Goal: Information Seeking & Learning: Learn about a topic

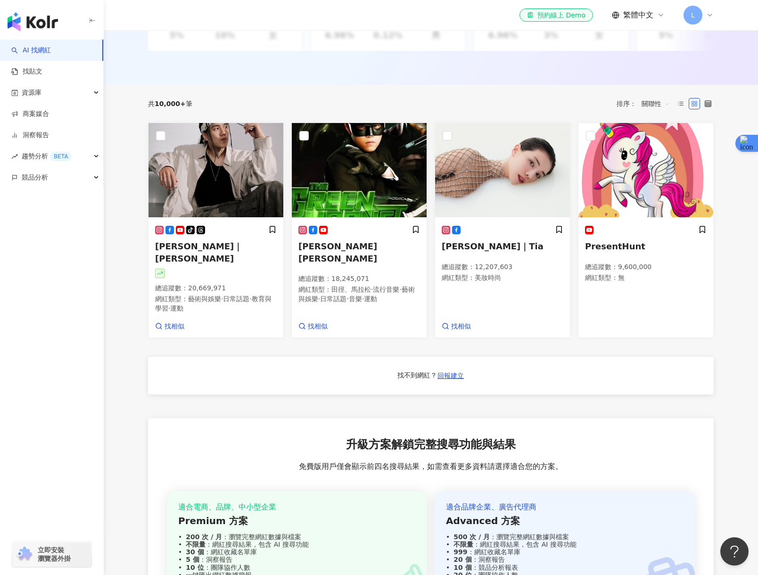
scroll to position [253, 0]
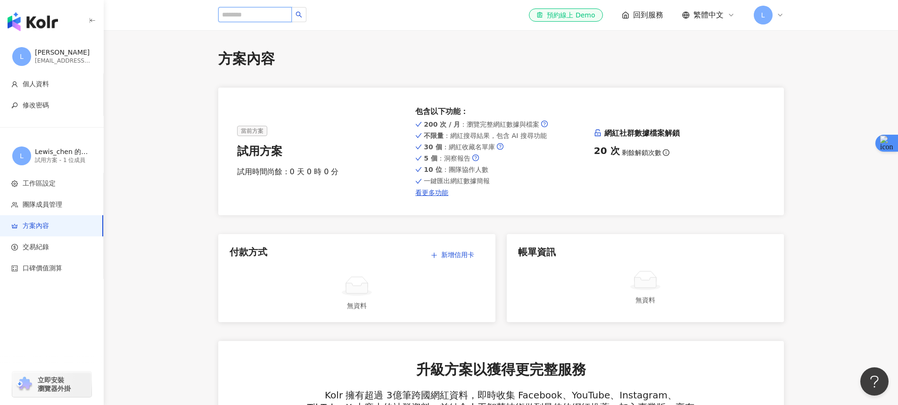
click at [251, 11] on input "search" at bounding box center [255, 14] width 74 height 15
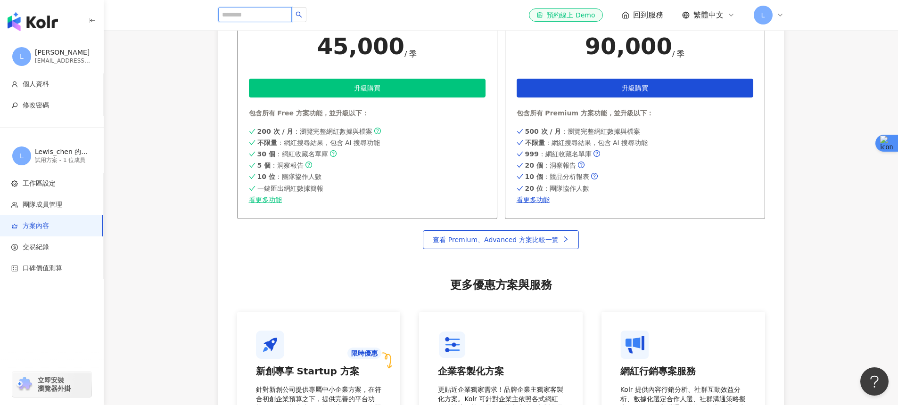
scroll to position [556, 0]
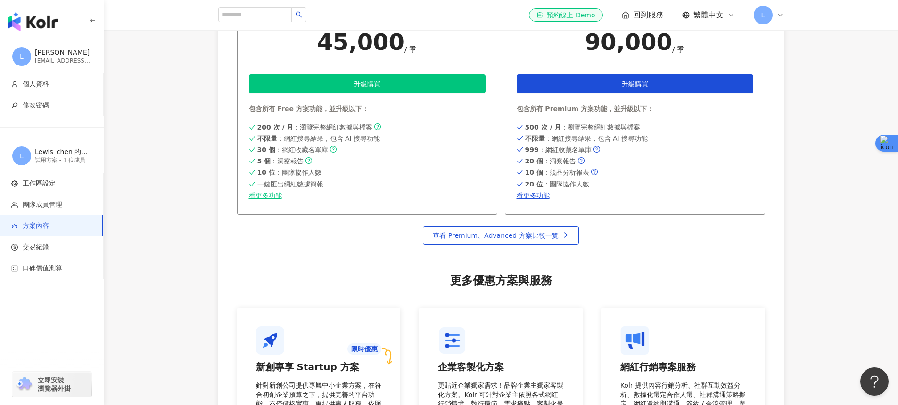
click at [22, 16] on img "button" at bounding box center [33, 21] width 50 height 19
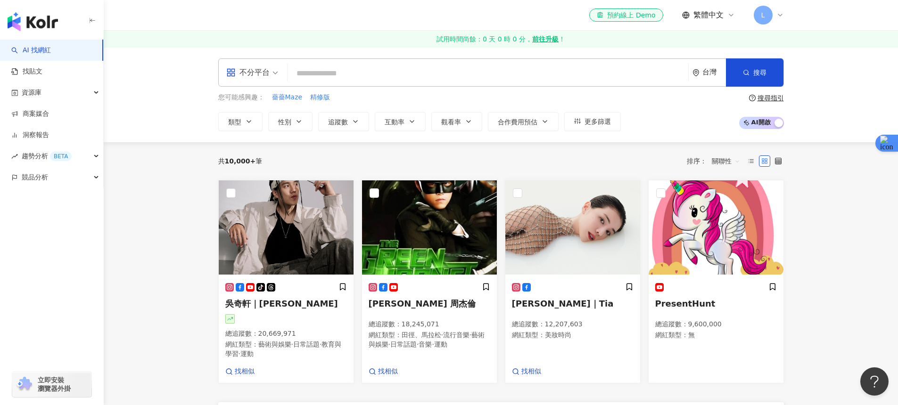
click at [270, 71] on span "不分平台" at bounding box center [252, 72] width 52 height 15
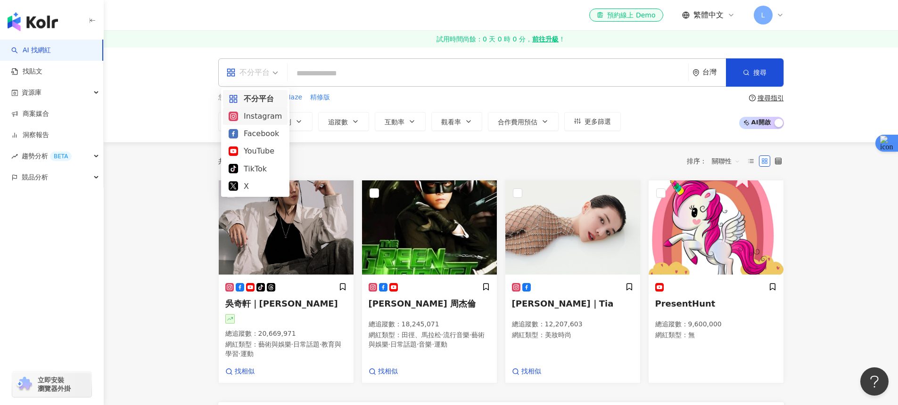
click at [264, 118] on div "Instagram" at bounding box center [255, 116] width 53 height 12
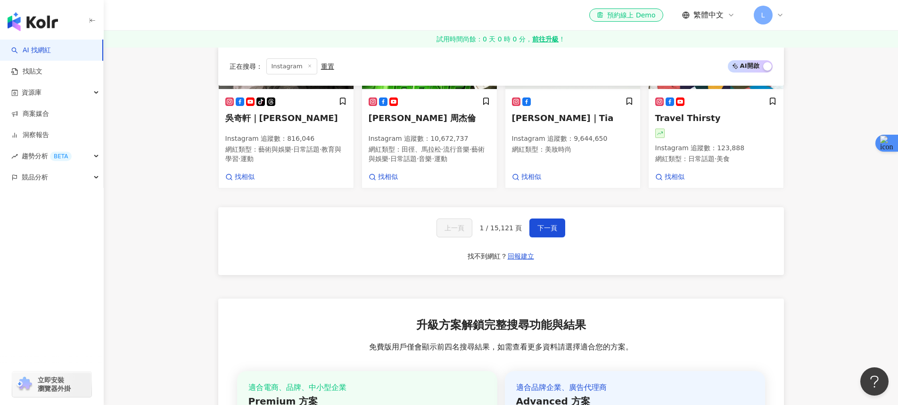
scroll to position [160, 0]
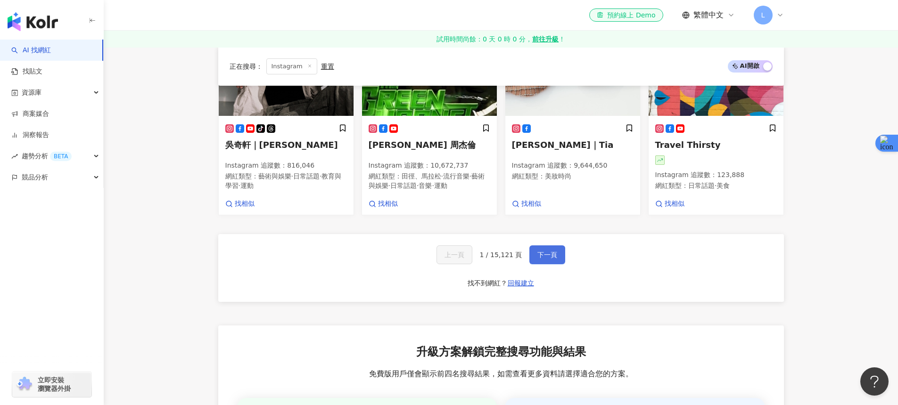
click at [554, 251] on span "下一頁" at bounding box center [547, 255] width 20 height 8
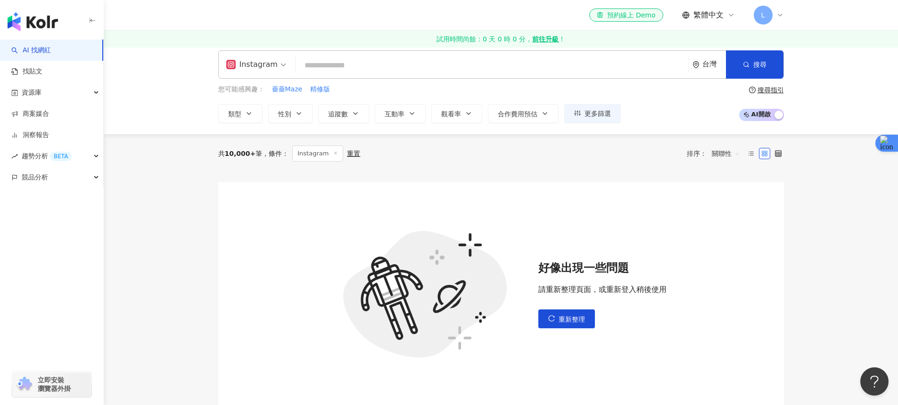
scroll to position [0, 0]
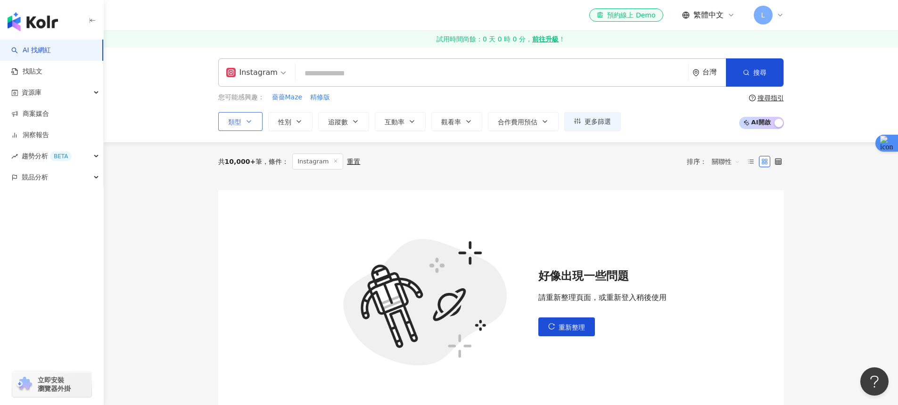
click at [254, 126] on button "類型" at bounding box center [240, 121] width 44 height 19
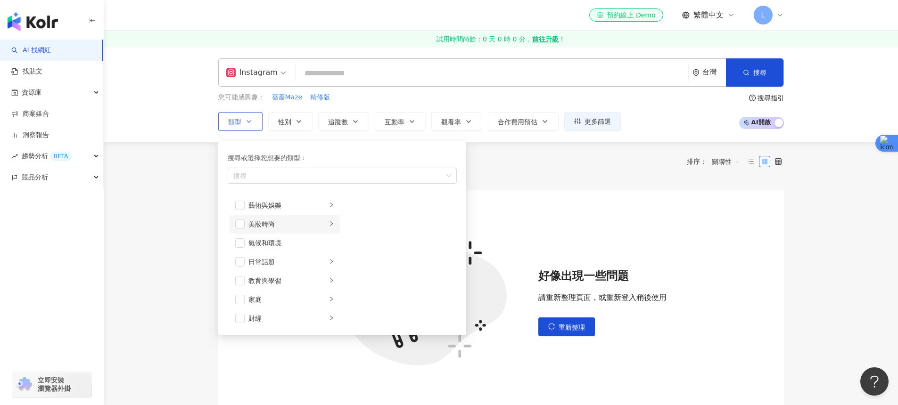
click at [287, 229] on div "美妝時尚" at bounding box center [287, 224] width 78 height 10
click at [292, 238] on div "運動" at bounding box center [287, 237] width 78 height 10
click at [295, 251] on div "科技" at bounding box center [287, 256] width 78 height 10
click at [295, 275] on div "交通工具" at bounding box center [287, 275] width 78 height 10
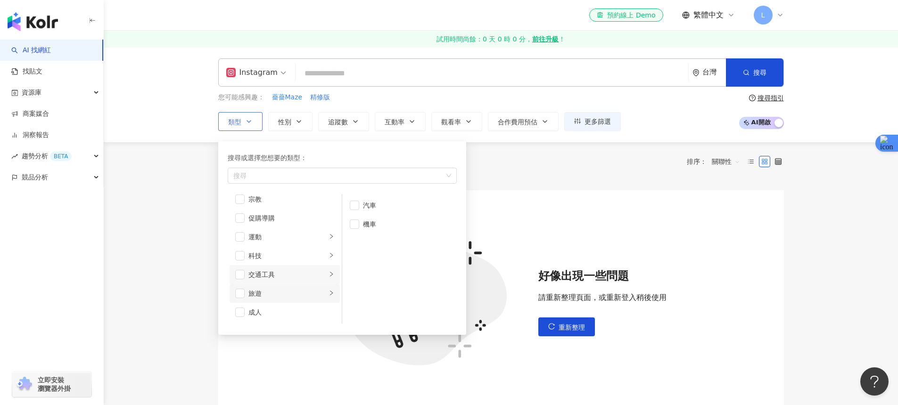
click at [297, 298] on div "旅遊" at bounding box center [287, 293] width 78 height 10
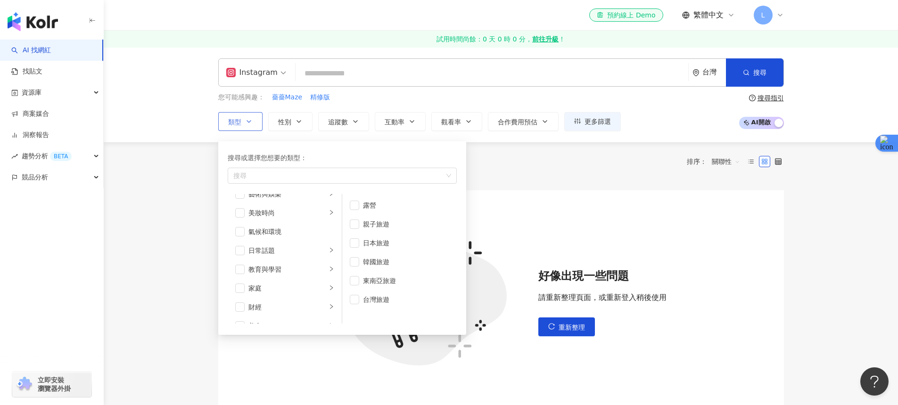
scroll to position [0, 0]
click at [301, 220] on div "美妝時尚" at bounding box center [287, 224] width 78 height 10
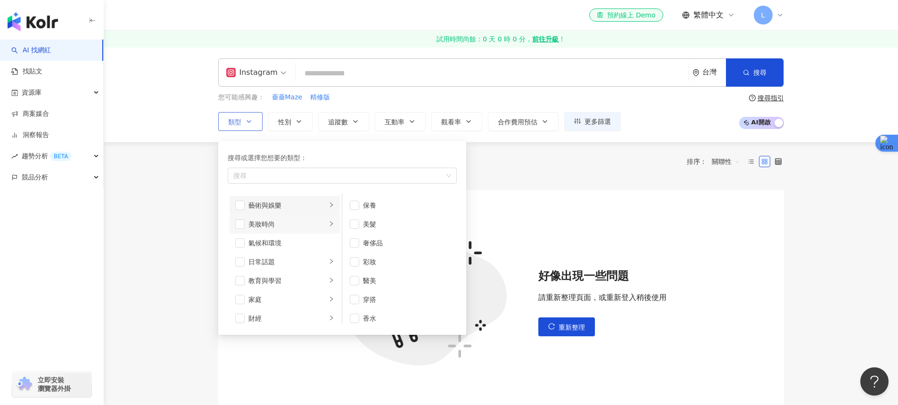
click at [303, 200] on div "藝術與娛樂" at bounding box center [287, 205] width 78 height 10
click at [296, 265] on div "日常話題" at bounding box center [287, 262] width 78 height 10
click at [307, 282] on div "教育與學習" at bounding box center [287, 281] width 78 height 10
click at [305, 293] on li "家庭" at bounding box center [284, 299] width 110 height 19
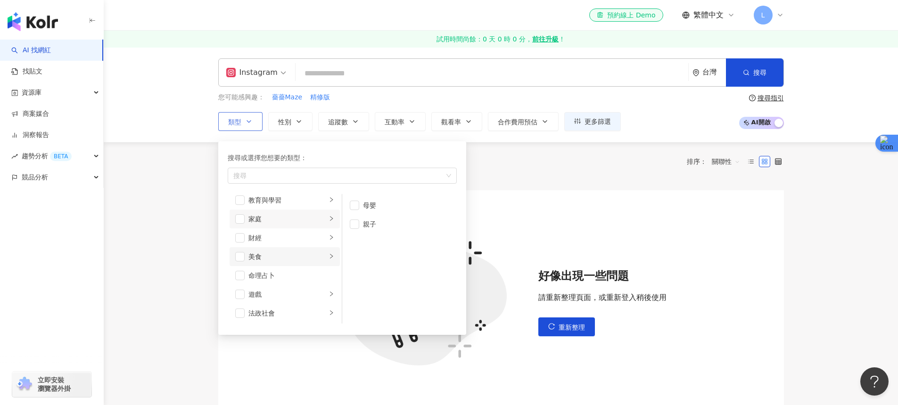
click at [307, 256] on div "美食" at bounding box center [287, 257] width 78 height 10
click at [376, 241] on div "甜點" at bounding box center [406, 243] width 86 height 10
click at [760, 68] on button "搜尋" at bounding box center [754, 72] width 57 height 28
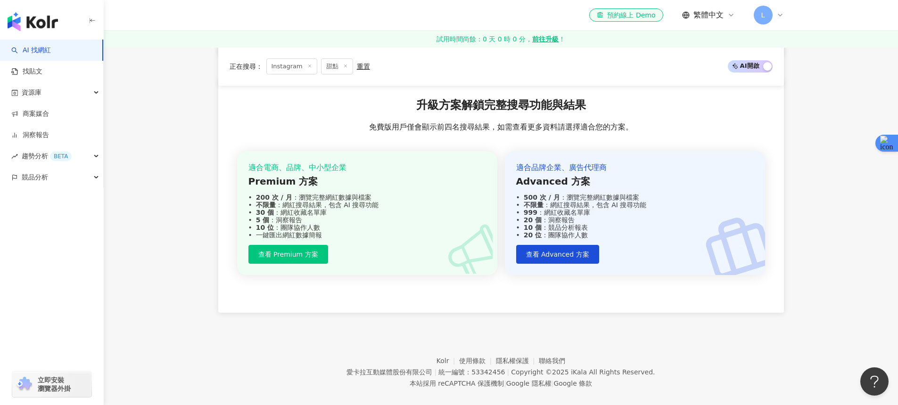
scroll to position [138, 0]
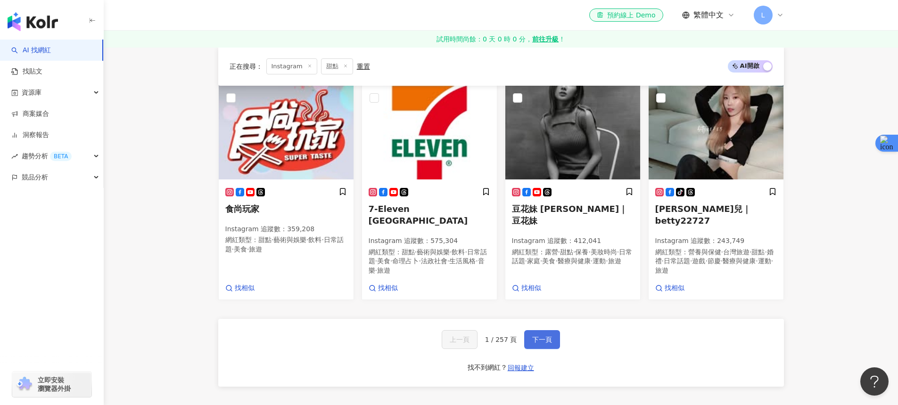
click at [541, 330] on button "下一頁" at bounding box center [542, 339] width 36 height 19
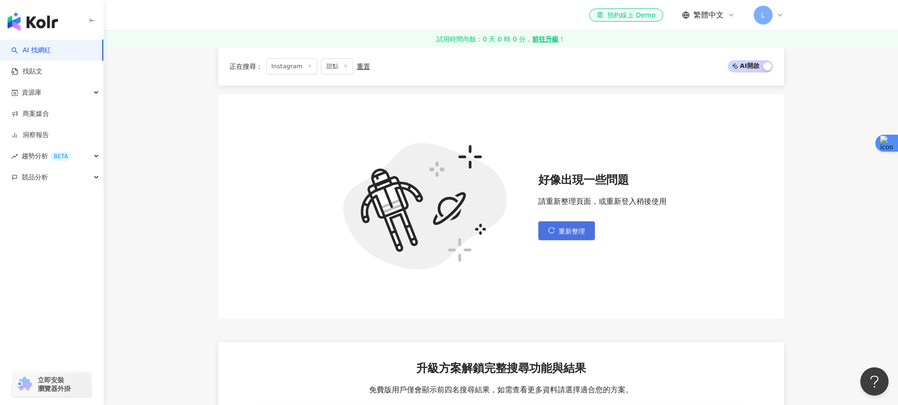
click at [555, 223] on button "重新整理" at bounding box center [566, 230] width 57 height 19
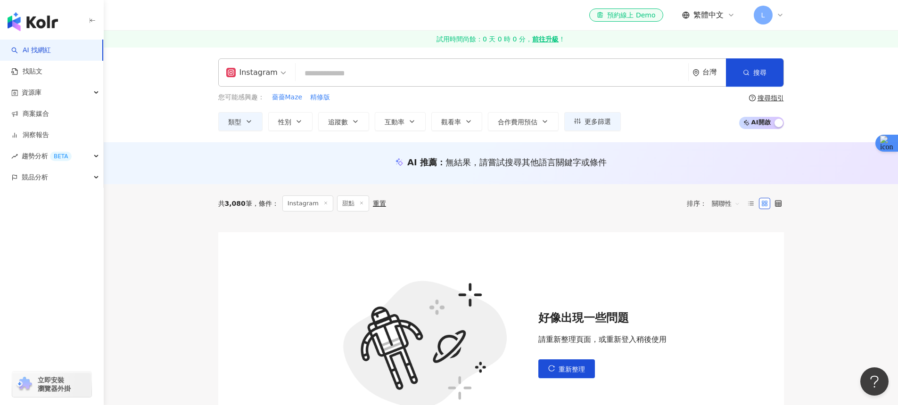
scroll to position [74, 0]
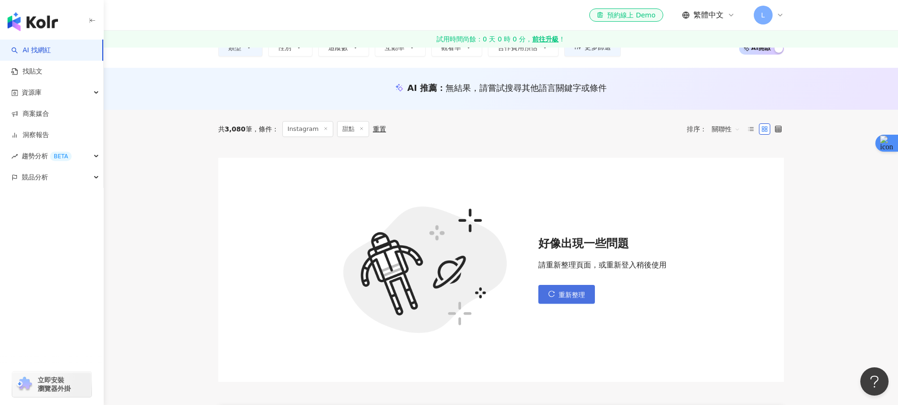
click at [563, 290] on button "重新整理" at bounding box center [566, 294] width 57 height 19
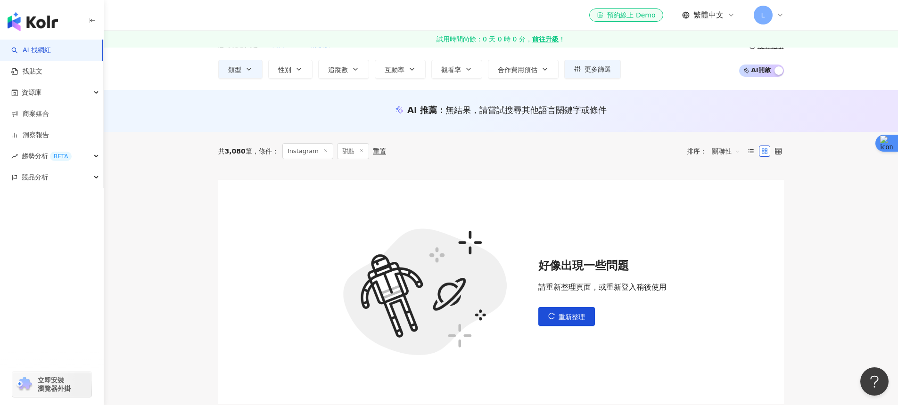
scroll to position [57, 0]
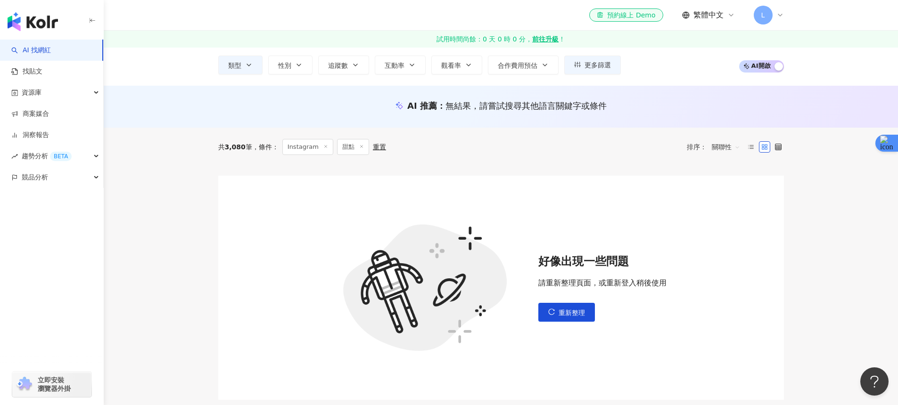
click at [559, 327] on div "好像出現一些問題 請重新整理頁面，或重新登入稍後使用 重新整理" at bounding box center [500, 288] width 565 height 224
click at [563, 317] on button "重新整理" at bounding box center [566, 312] width 57 height 19
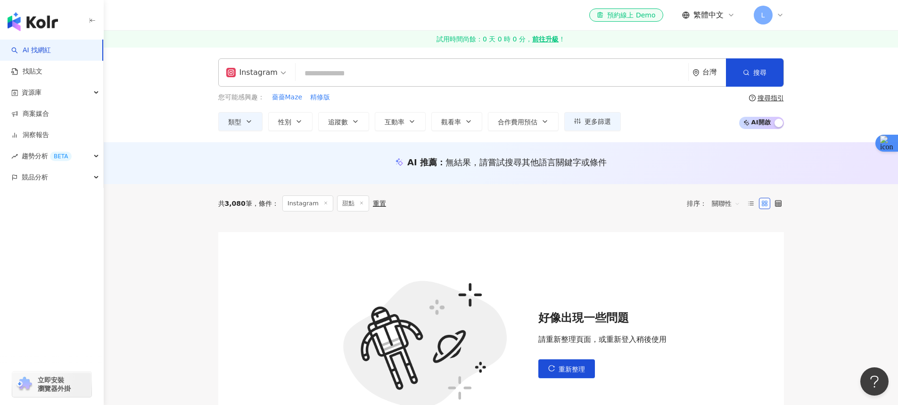
click at [382, 204] on div "重置" at bounding box center [379, 204] width 13 height 8
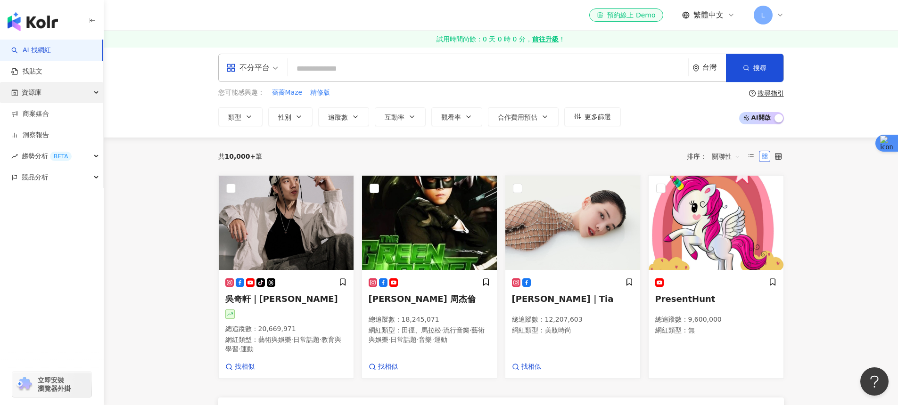
scroll to position [6, 0]
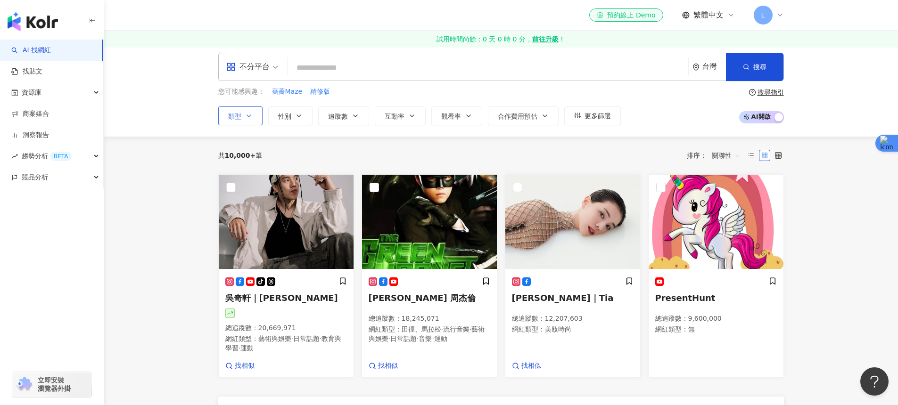
click at [255, 124] on button "類型" at bounding box center [240, 116] width 44 height 19
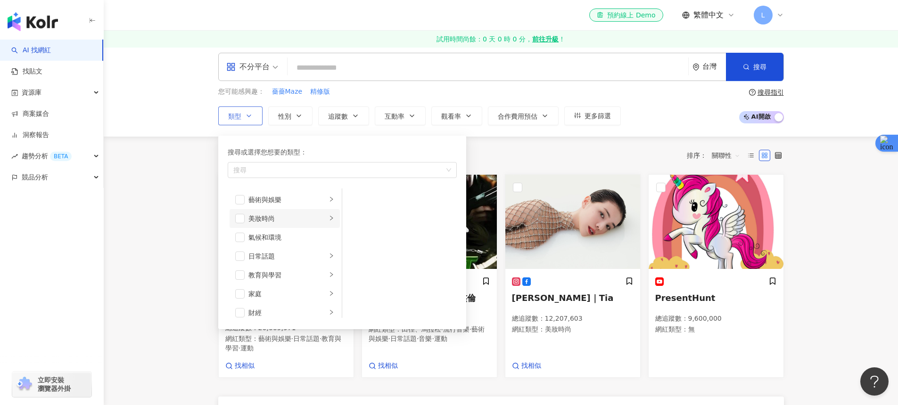
click at [303, 221] on div "美妝時尚" at bounding box center [287, 218] width 78 height 10
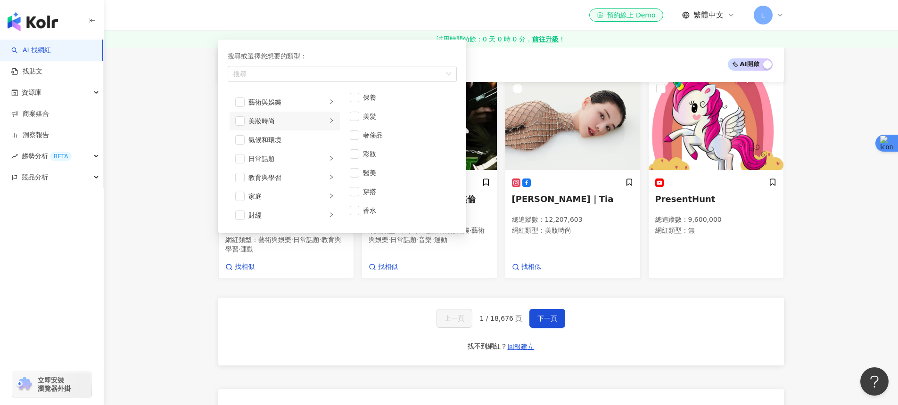
scroll to position [0, 0]
click at [328, 104] on icon "right" at bounding box center [331, 103] width 6 height 6
click at [328, 177] on icon "right" at bounding box center [331, 179] width 6 height 6
click at [324, 165] on li "日常話題" at bounding box center [284, 160] width 110 height 19
click at [314, 196] on div "家庭" at bounding box center [287, 198] width 78 height 10
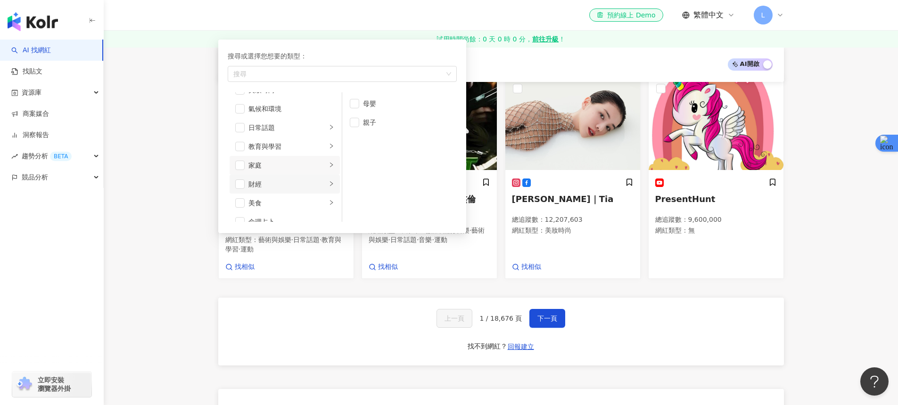
scroll to position [37, 0]
click at [314, 201] on div "美食" at bounding box center [287, 199] width 78 height 10
click at [377, 143] on div "甜點" at bounding box center [406, 141] width 86 height 10
click at [201, 230] on div "AI 開啟 AI 關閉 tiktok-icon 吳奇軒｜Wu Hsuan 總追蹤數 ： 20,669,971 網紅類型 ： 藝術與娛樂 · 日常話題 · 教育…" at bounding box center [500, 332] width 603 height 583
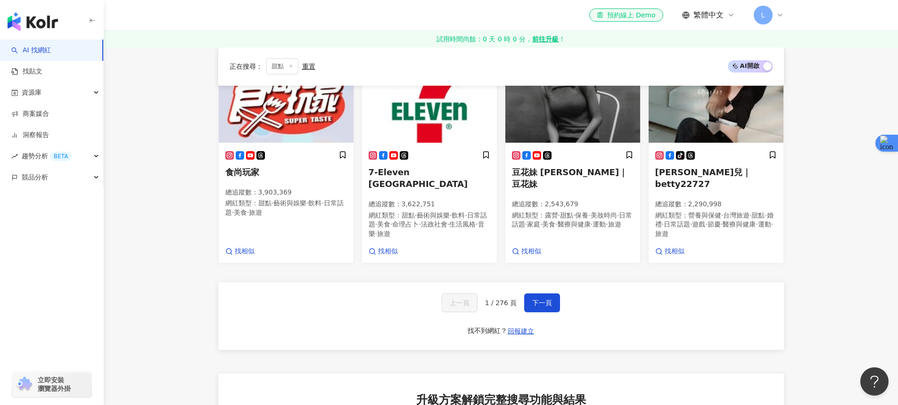
scroll to position [176, 0]
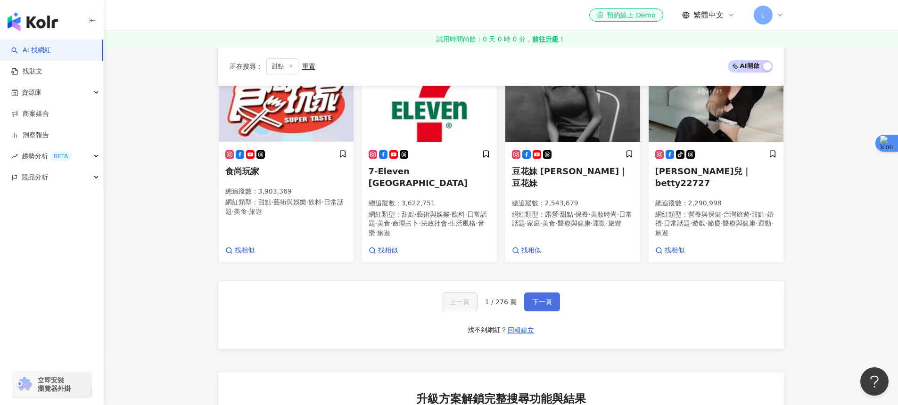
click at [552, 293] on button "下一頁" at bounding box center [542, 302] width 36 height 19
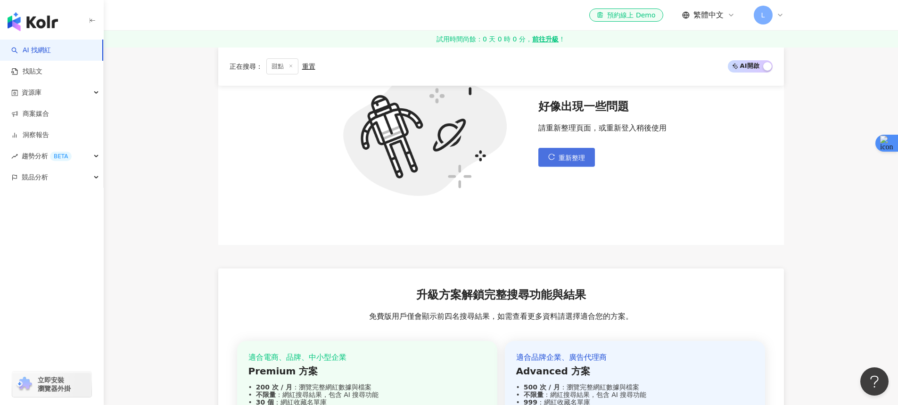
scroll to position [213, 0]
click at [568, 161] on button "重新整理" at bounding box center [566, 156] width 57 height 19
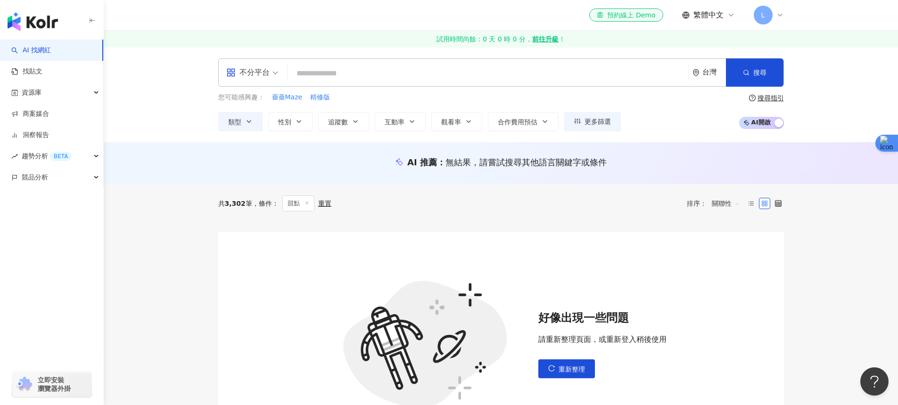
click at [763, 15] on span "L" at bounding box center [763, 15] width 4 height 10
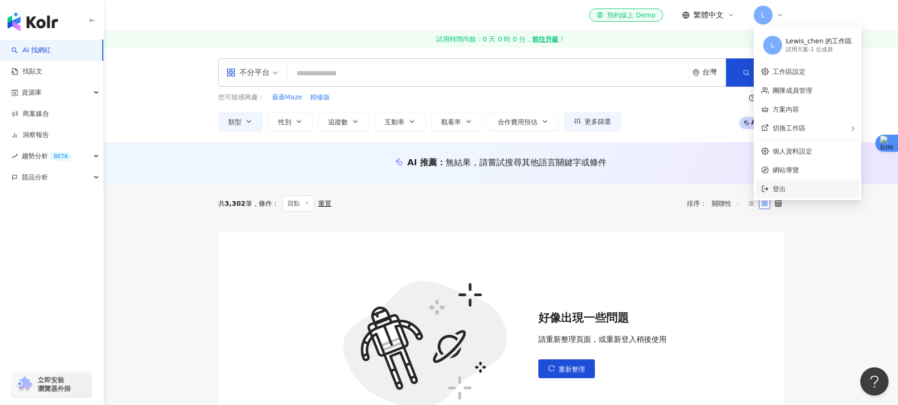
click at [803, 191] on span "登出" at bounding box center [812, 189] width 81 height 10
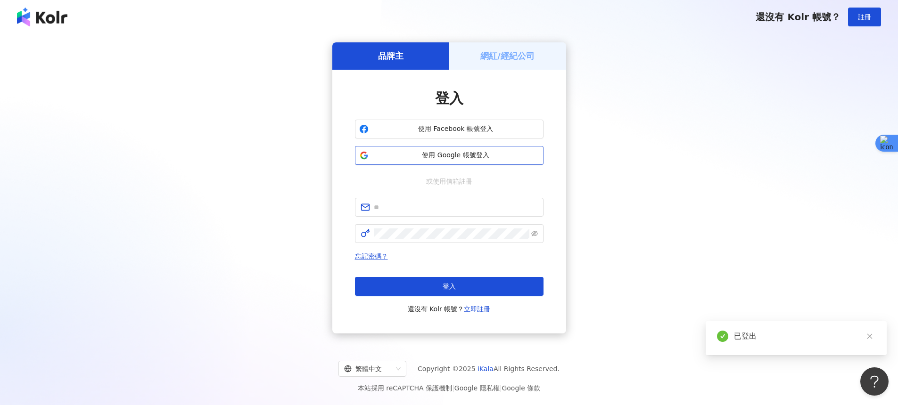
click at [436, 153] on span "使用 Google 帳號登入" at bounding box center [455, 155] width 167 height 9
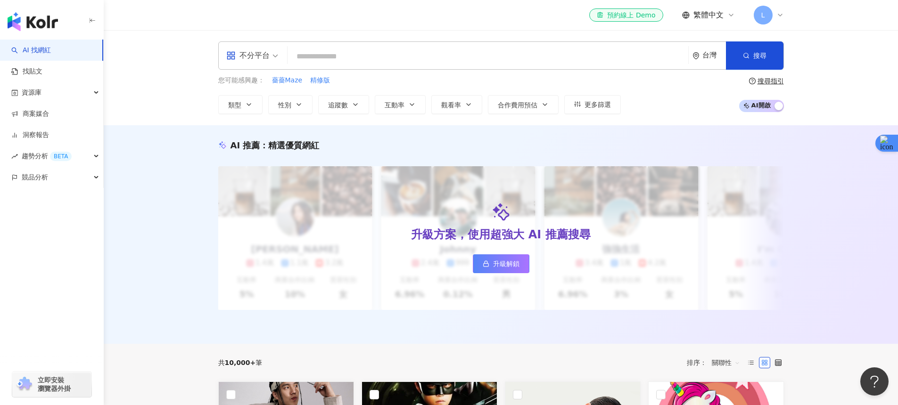
click at [769, 16] on span "L" at bounding box center [763, 15] width 19 height 19
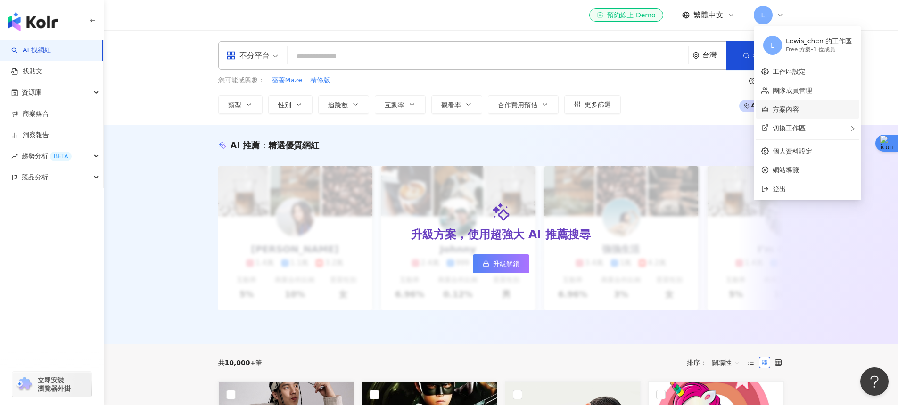
click at [799, 108] on link "方案內容" at bounding box center [785, 110] width 26 height 8
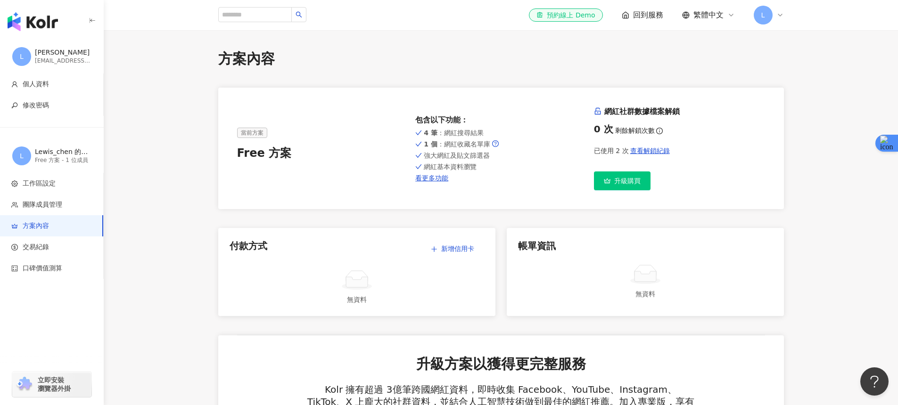
click at [658, 132] on icon "info-circle" at bounding box center [659, 131] width 7 height 7
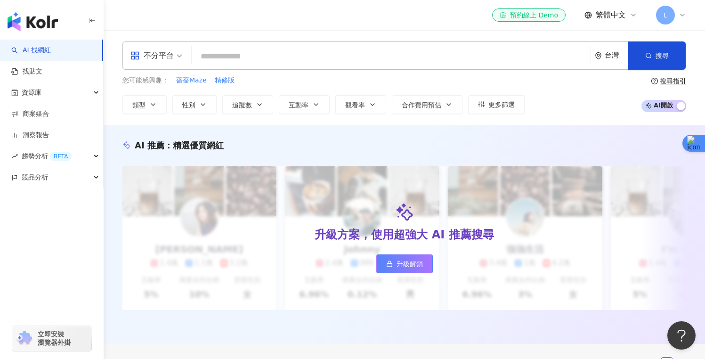
click at [257, 64] on input "search" at bounding box center [392, 57] width 392 height 18
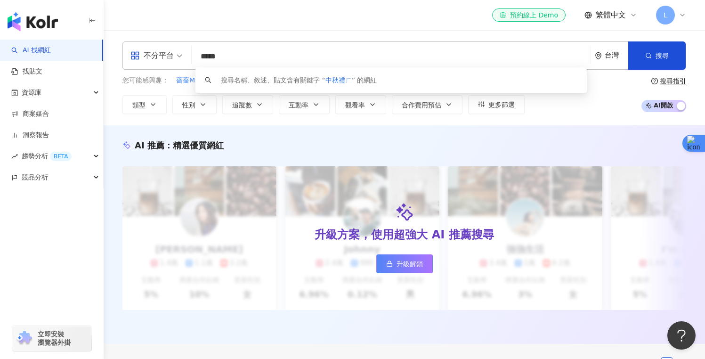
type input "****"
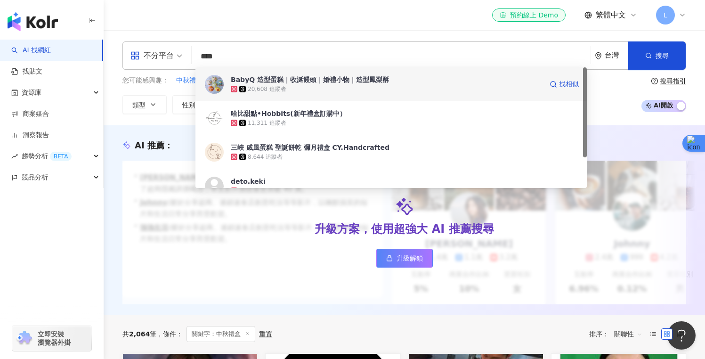
click at [295, 80] on div "BabyQ 造型蛋糕｜收涎饅頭｜婚禮小物｜造型鳳梨酥" at bounding box center [310, 79] width 158 height 9
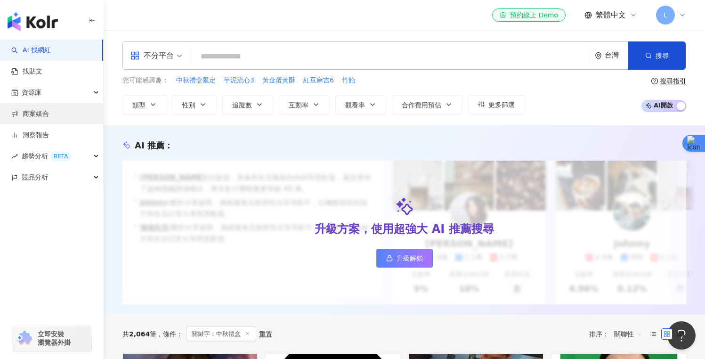
click at [34, 119] on link "商案媒合" at bounding box center [30, 113] width 38 height 9
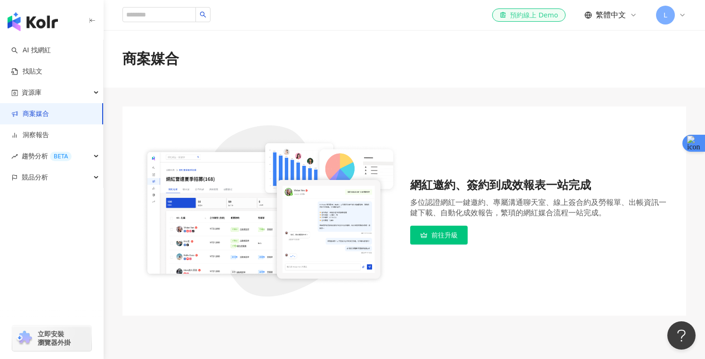
click at [543, 14] on div "el-icon-cs 預約線上 Demo" at bounding box center [529, 14] width 58 height 9
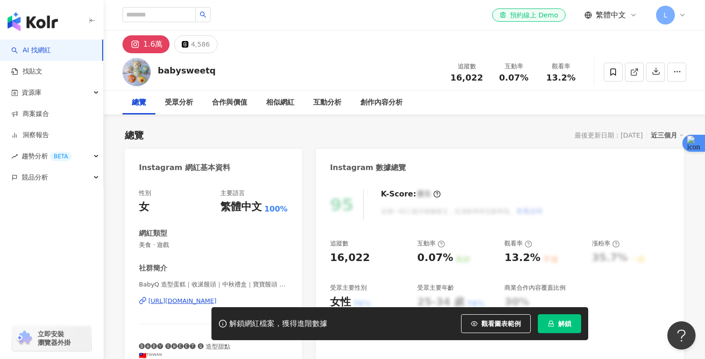
click at [241, 135] on div "總覽 最後更新日期：2025/8/21 近三個月" at bounding box center [404, 135] width 559 height 13
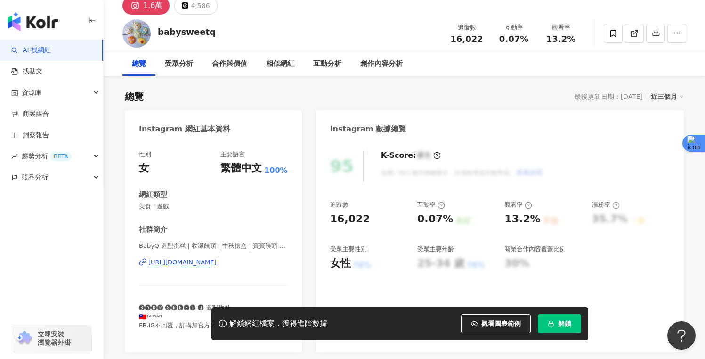
scroll to position [8, 0]
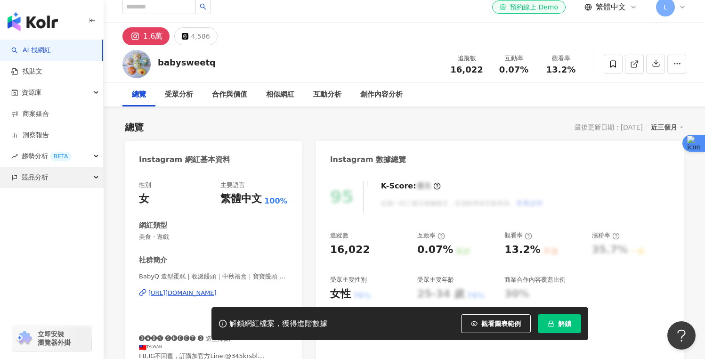
click at [37, 179] on span "競品分析" at bounding box center [35, 177] width 26 height 21
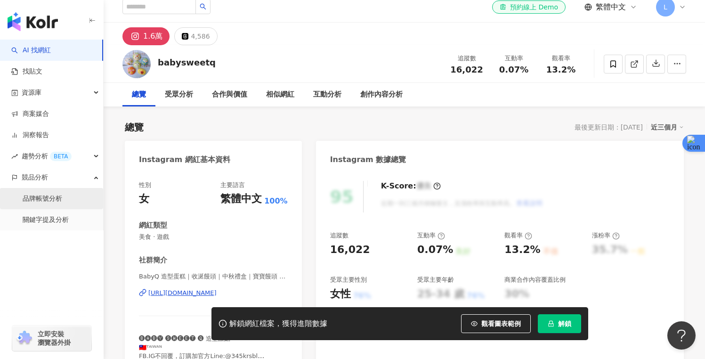
click at [38, 197] on link "品牌帳號分析" at bounding box center [43, 198] width 40 height 9
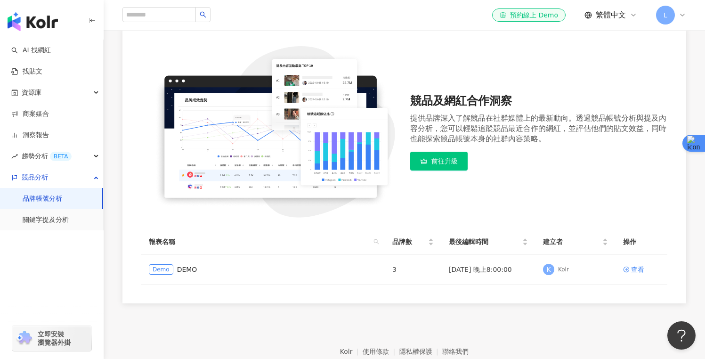
scroll to position [78, 0]
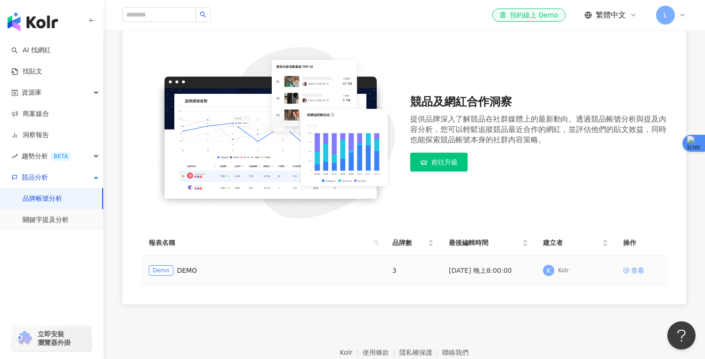
click at [637, 270] on div "查看" at bounding box center [637, 270] width 13 height 10
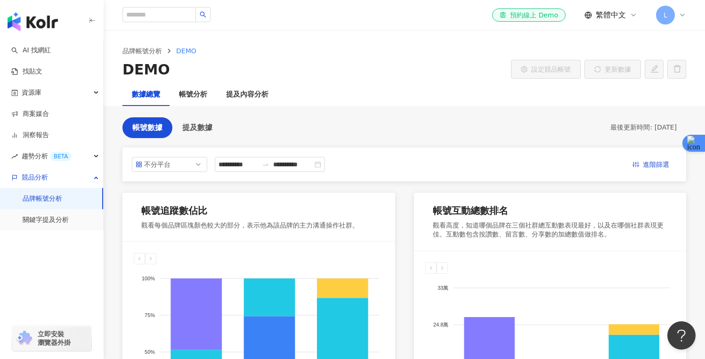
click at [679, 18] on div "L" at bounding box center [671, 15] width 30 height 19
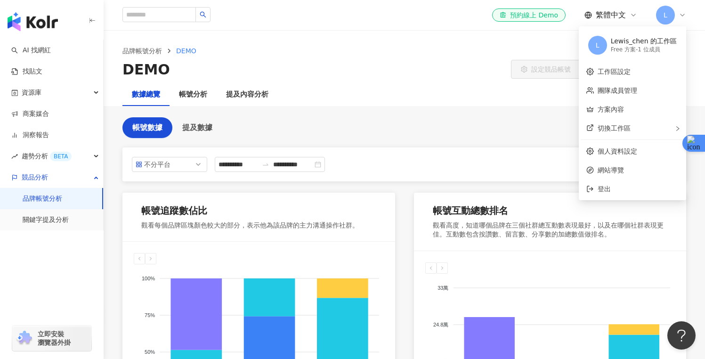
click at [679, 18] on div "L" at bounding box center [671, 15] width 30 height 19
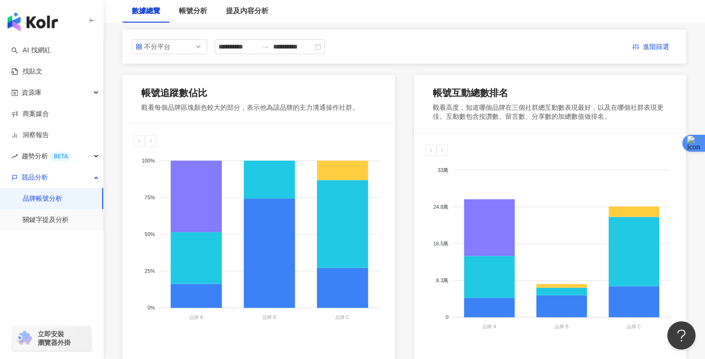
scroll to position [232, 0]
